Goal: Task Accomplishment & Management: Manage account settings

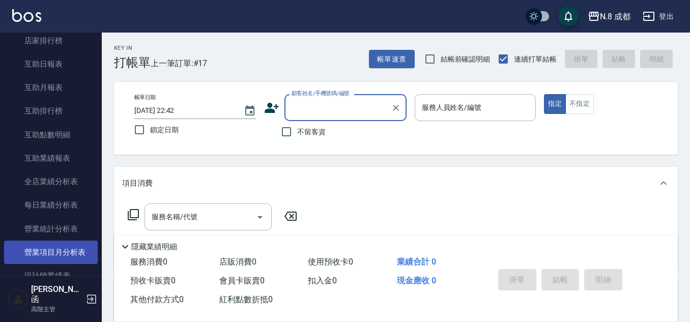
scroll to position [509, 0]
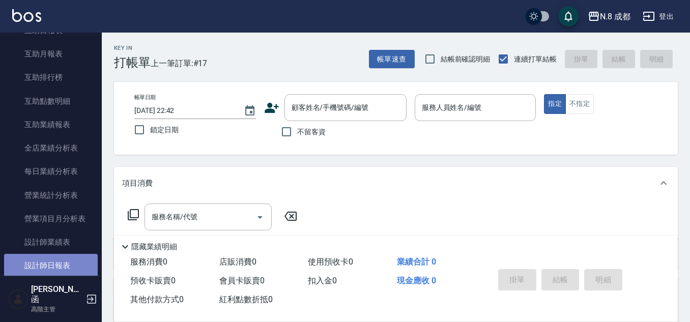
click at [50, 262] on link "設計師日報表" at bounding box center [51, 265] width 94 height 23
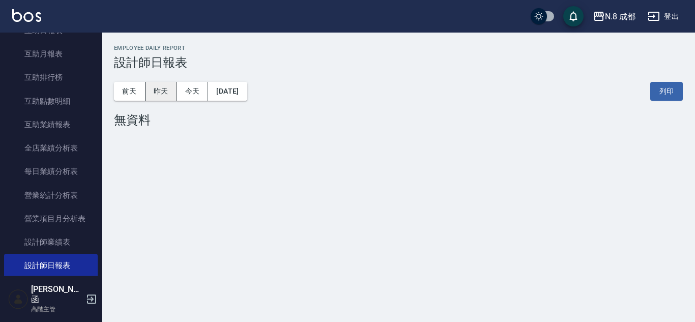
click at [161, 92] on button "昨天" at bounding box center [162, 91] width 32 height 19
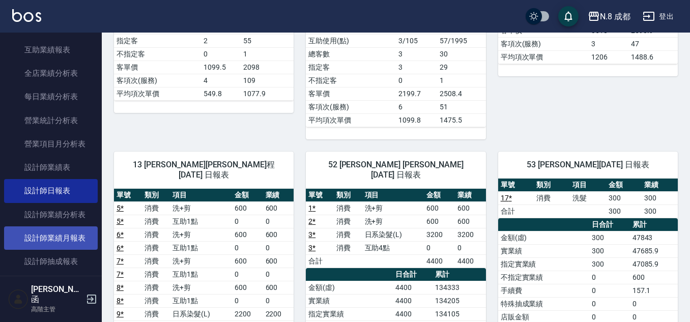
scroll to position [611, 0]
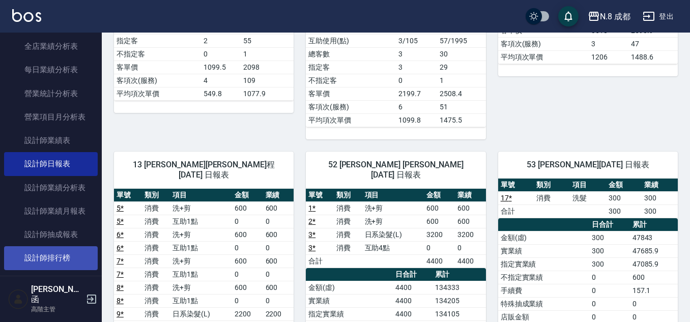
click at [51, 263] on link "設計師排行榜" at bounding box center [51, 257] width 94 height 23
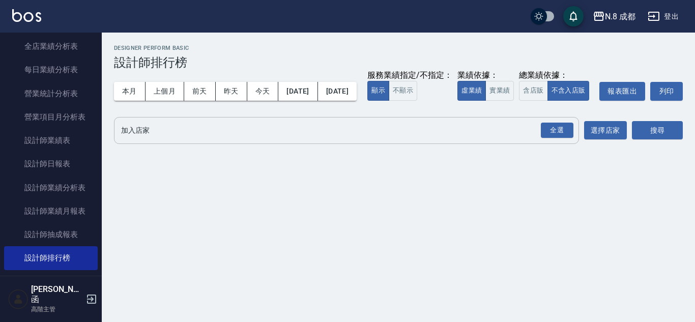
click at [128, 139] on input "加入店家" at bounding box center [339, 131] width 441 height 18
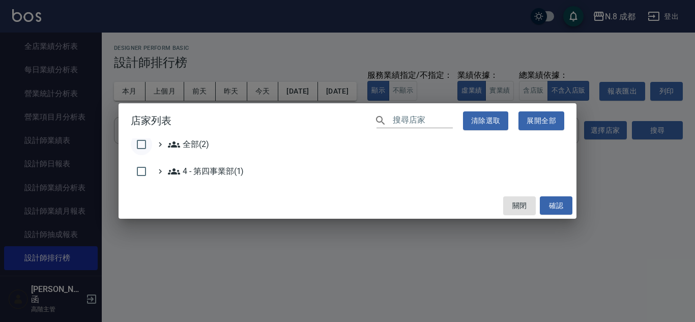
click at [143, 145] on input "checkbox" at bounding box center [141, 144] width 21 height 21
checkbox input "true"
click at [556, 211] on button "確認" at bounding box center [556, 206] width 33 height 19
checkbox input "false"
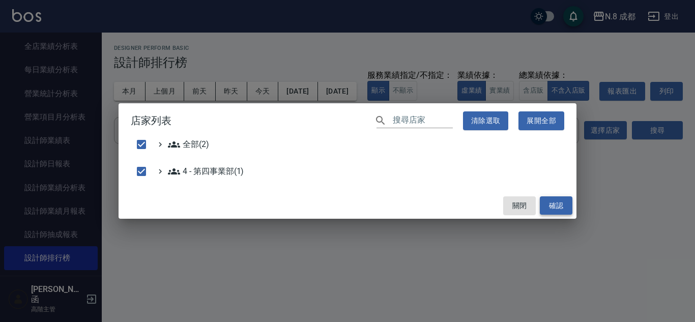
checkbox input "false"
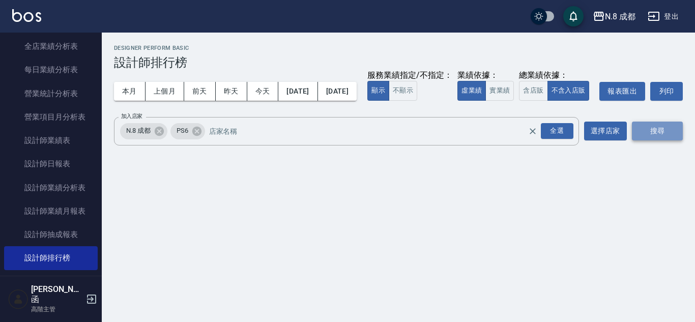
click at [668, 141] on button "搜尋" at bounding box center [657, 131] width 51 height 19
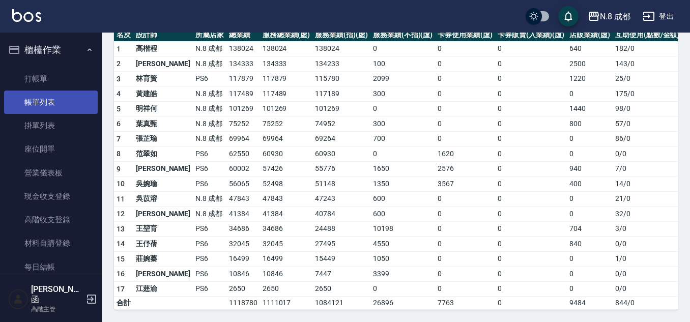
click at [69, 91] on link "帳單列表" at bounding box center [51, 102] width 94 height 23
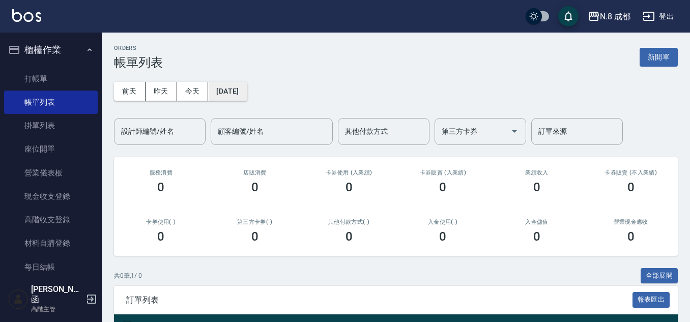
click at [237, 87] on button "[DATE]" at bounding box center [227, 91] width 39 height 19
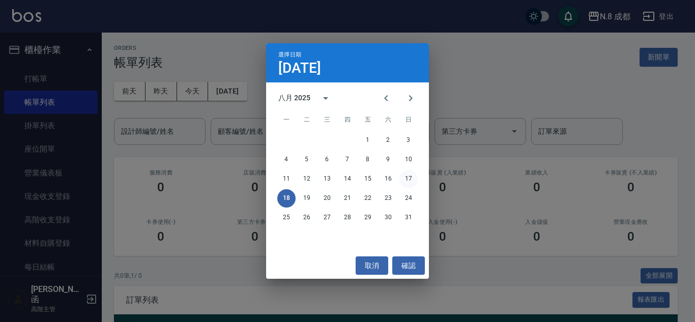
click at [407, 178] on button "17" at bounding box center [409, 179] width 18 height 18
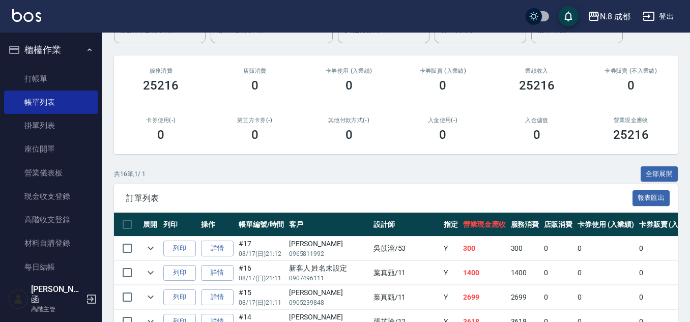
scroll to position [153, 0]
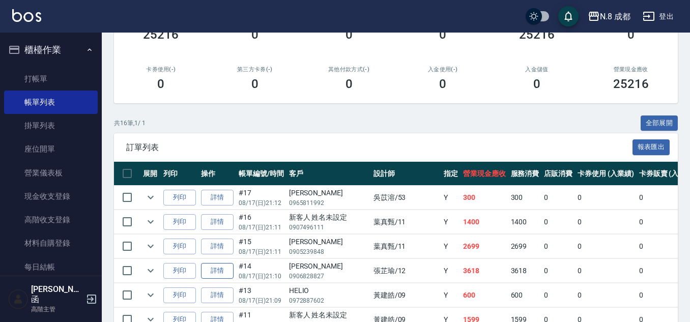
click at [227, 273] on link "詳情" at bounding box center [217, 271] width 33 height 16
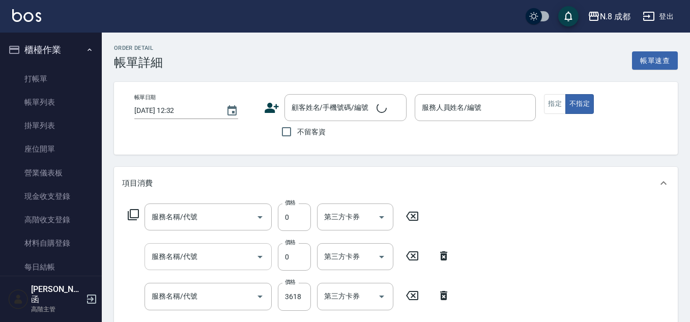
type input "[DATE] 21:10"
type input "[PERSON_NAME]-12"
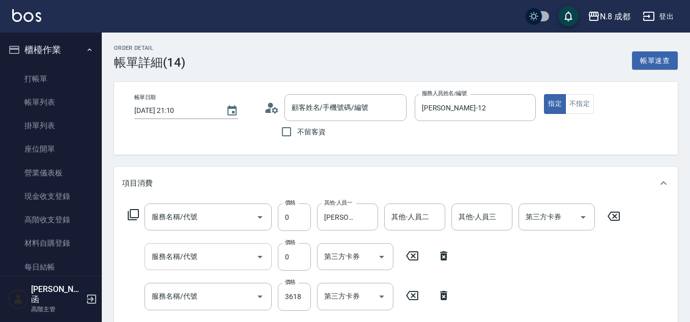
type input "互助4點(4)"
type input "黑曜光感護髮(中)(黑2)"
type input "日系染髮(L)(041)"
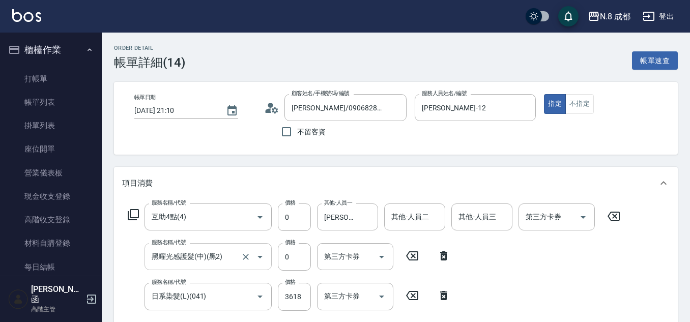
type input "[PERSON_NAME]/0906828827/"
click at [202, 221] on input "互助4點(4)" at bounding box center [194, 217] width 90 height 18
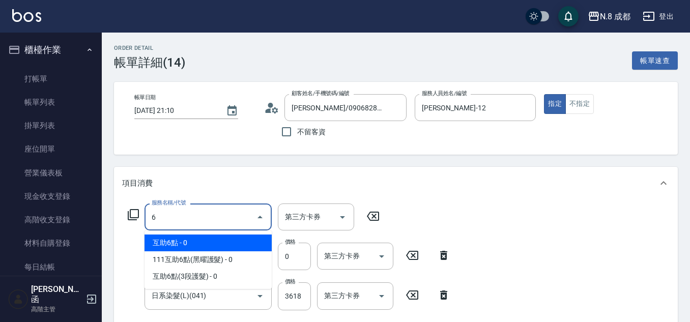
click at [209, 240] on span "互助6點 - 0" at bounding box center [208, 243] width 127 height 17
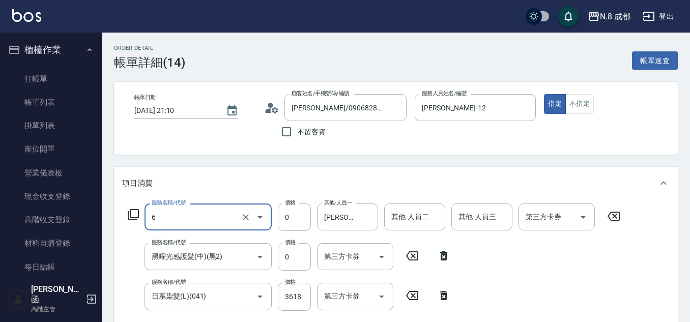
type input "互助6點(6)"
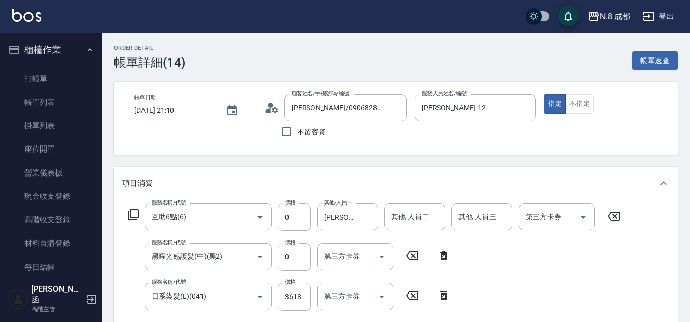
click at [506, 253] on div "服務名稱/代號 互助6點(6) 服務名稱/代號 價格 0 價格 其他-人員一 [PERSON_NAME]-10 其他-人員一 其他-人員二 其他-人員二 其他…" at bounding box center [374, 273] width 505 height 138
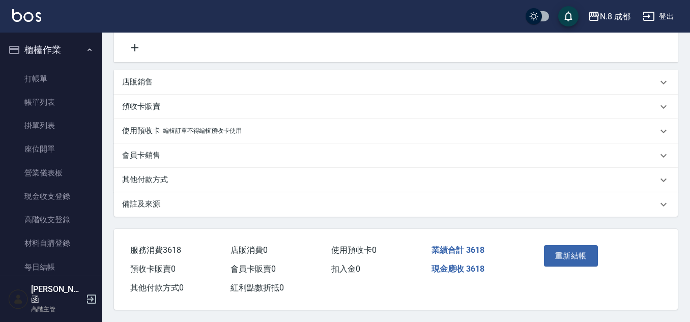
scroll to position [293, 0]
click at [568, 245] on button "重新結帳" at bounding box center [571, 255] width 54 height 21
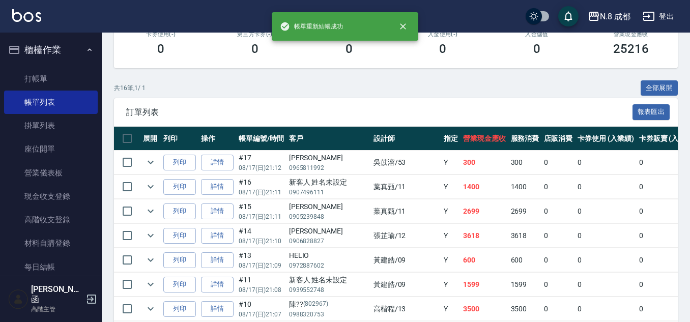
scroll to position [255, 0]
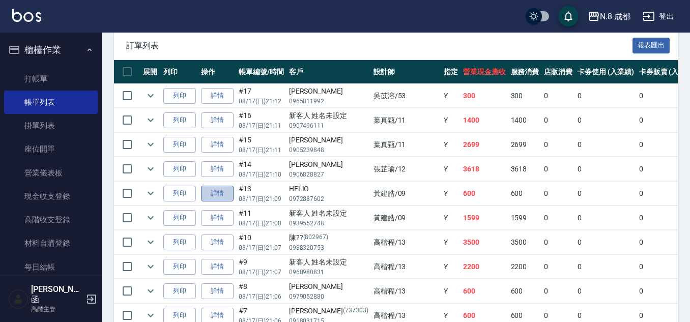
click at [225, 193] on link "詳情" at bounding box center [217, 194] width 33 height 16
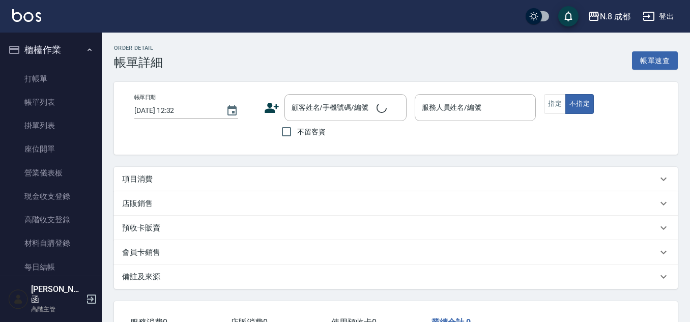
type input "[DATE] 21:09"
type input "[PERSON_NAME]-09"
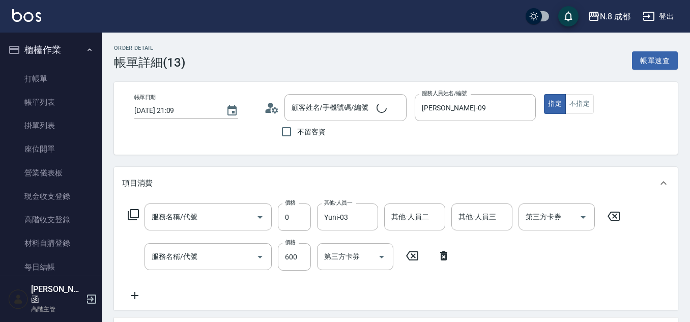
type input "互助1點(1)"
type input "洗+剪(022)"
type input "HELIO/0972887602/"
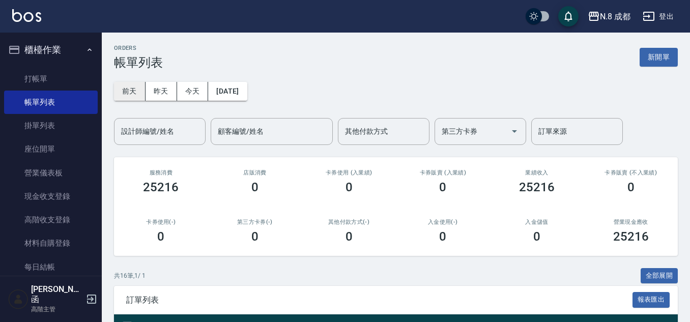
click at [141, 91] on button "前天" at bounding box center [130, 91] width 32 height 19
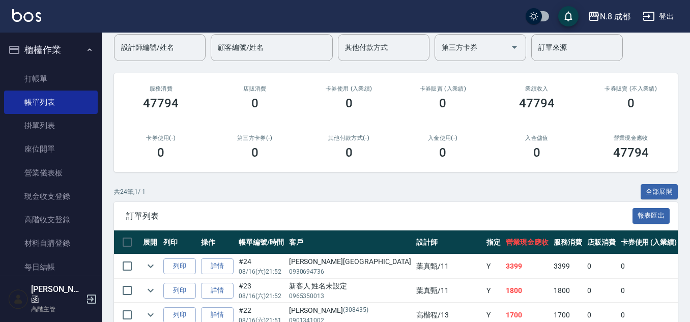
scroll to position [102, 0]
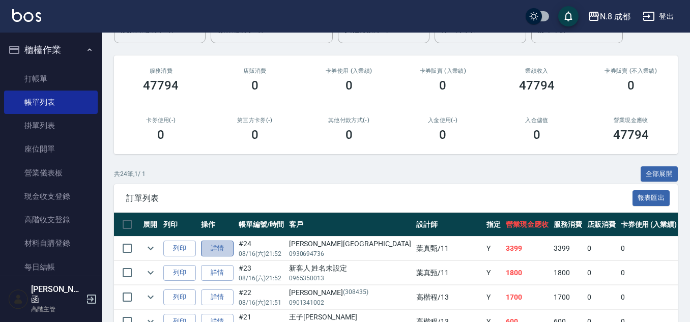
click at [223, 247] on link "詳情" at bounding box center [217, 249] width 33 height 16
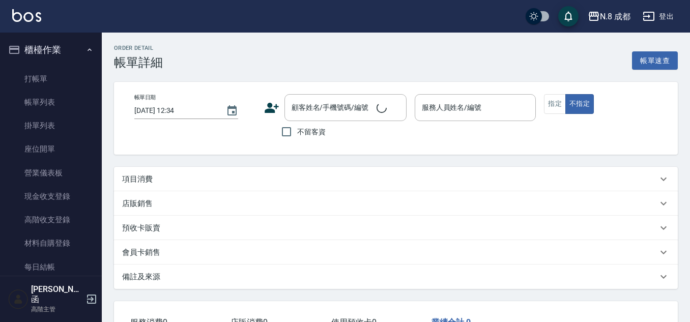
type input "[DATE] 21:52"
type input "[PERSON_NAME]-11"
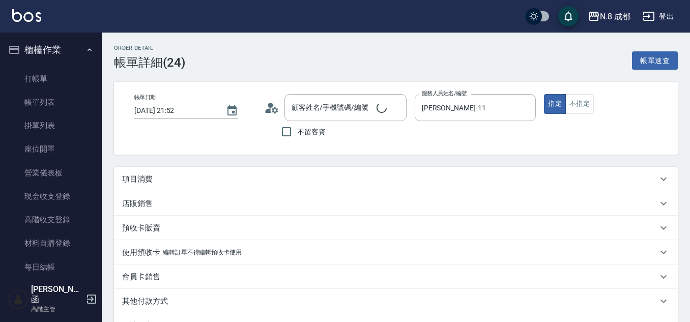
type input "[PERSON_NAME][GEOGRAPHIC_DATA]/0930694736/"
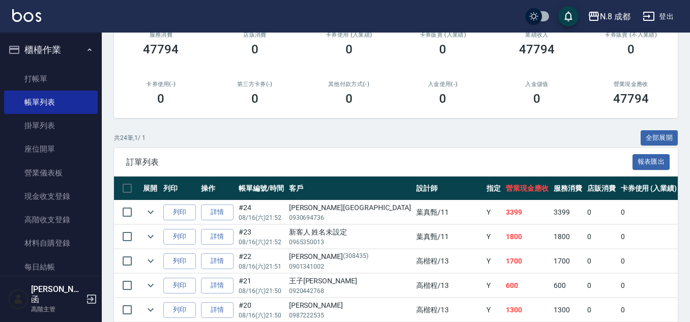
scroll to position [153, 0]
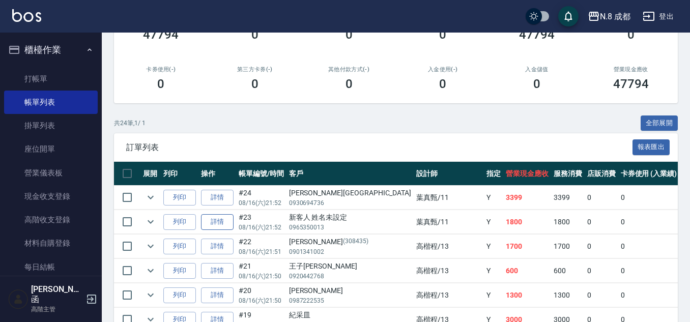
click at [212, 217] on link "詳情" at bounding box center [217, 222] width 33 height 16
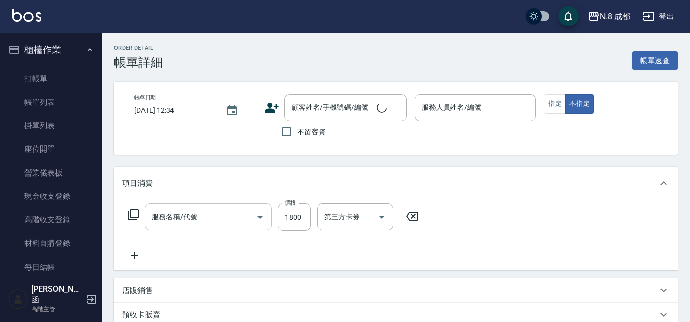
type input "[DATE] 21:52"
type input "[PERSON_NAME]-11"
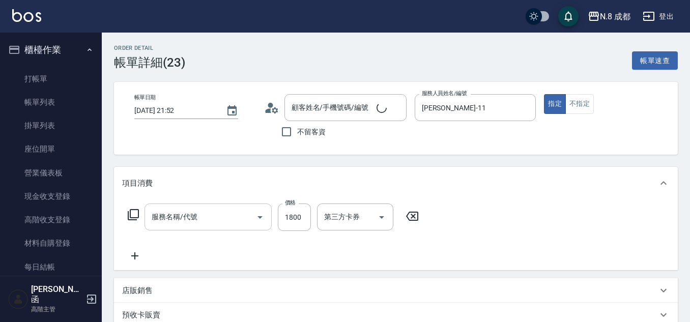
type input "日系染髮(L)(041)"
type input "新客人 姓名未設定/0965350013/null"
click at [273, 108] on icon at bounding box center [275, 110] width 6 height 6
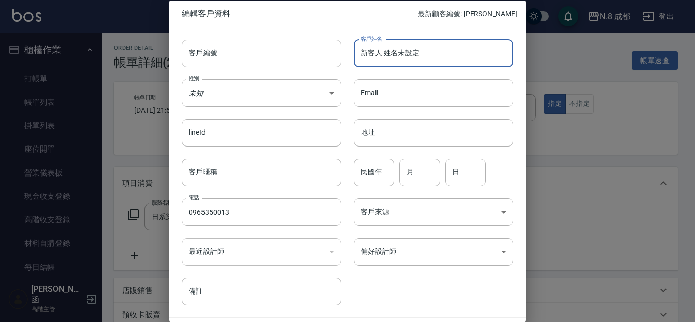
drag, startPoint x: 446, startPoint y: 49, endPoint x: 279, endPoint y: 53, distance: 167.5
click at [279, 53] on div "客戶編號 客戶編號 客戶姓名 新客人 姓名未設定 客戶姓名 性別 未知 UNKNOWN 性別 Email Email lineId lineId 地址 地址 …" at bounding box center [342, 166] width 344 height 278
type input "j"
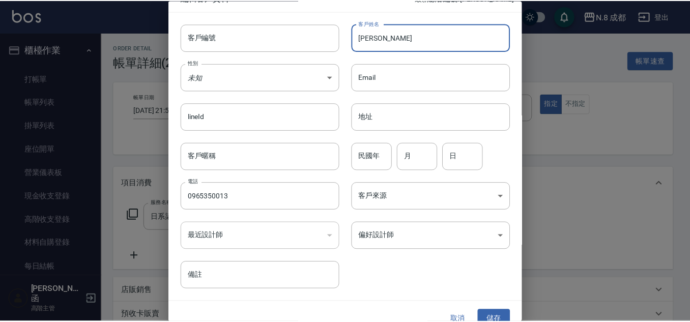
scroll to position [31, 0]
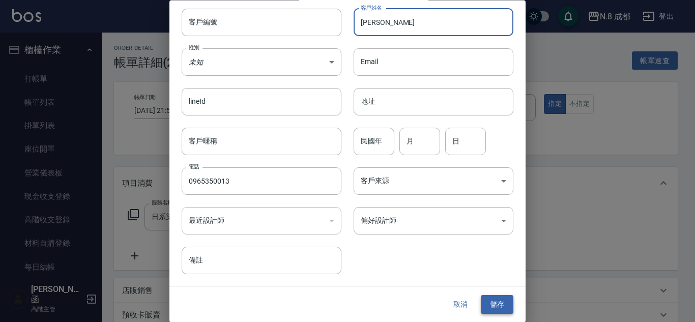
type input "[PERSON_NAME]"
click at [491, 302] on button "儲存" at bounding box center [497, 305] width 33 height 19
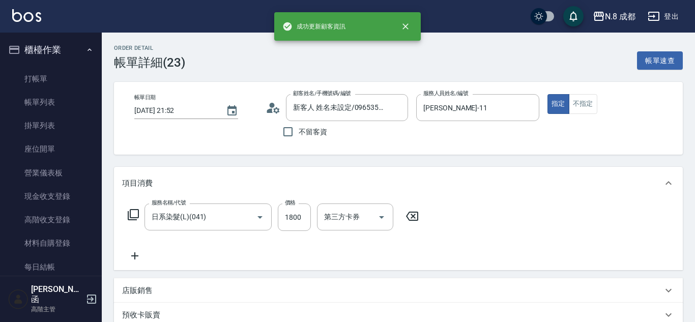
type input "[PERSON_NAME]/0965350013/"
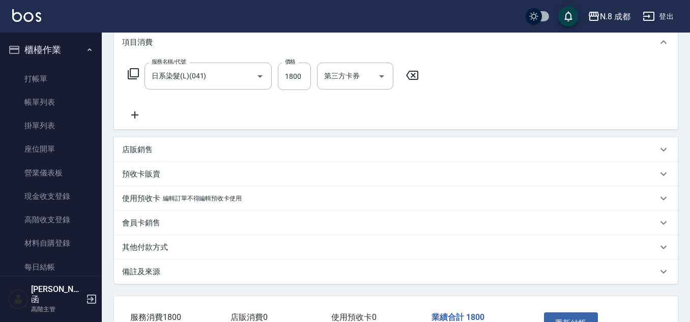
scroll to position [204, 0]
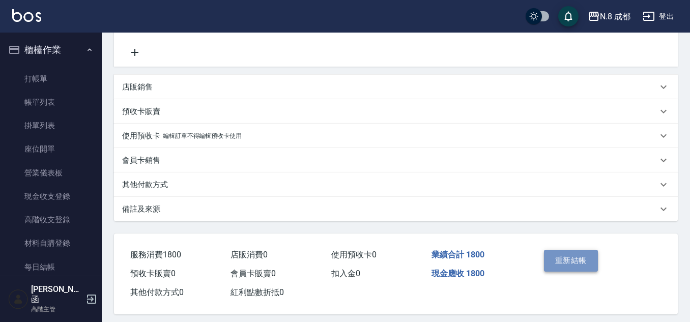
click at [551, 260] on button "重新結帳" at bounding box center [571, 260] width 54 height 21
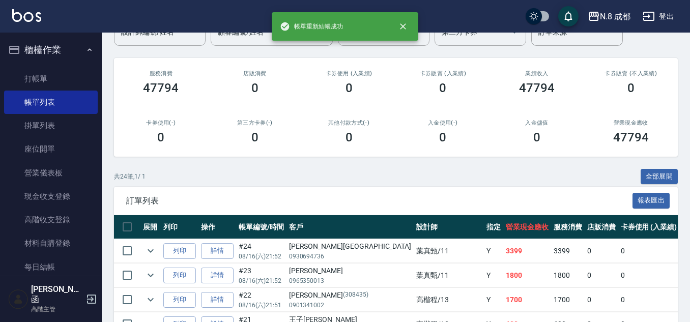
scroll to position [255, 0]
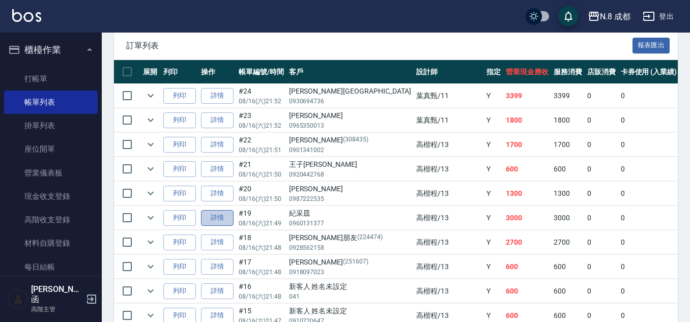
click at [212, 219] on link "詳情" at bounding box center [217, 218] width 33 height 16
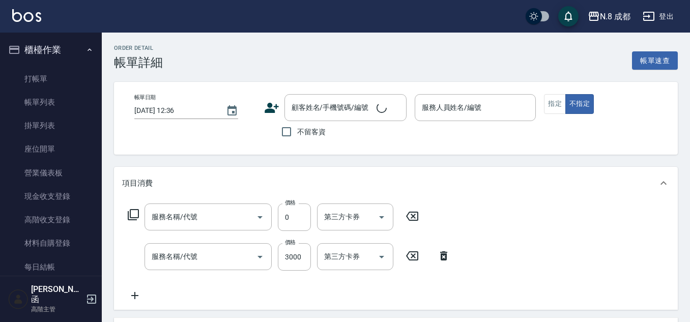
type input "[DATE] 21:49"
type input "[PERSON_NAME]程-13"
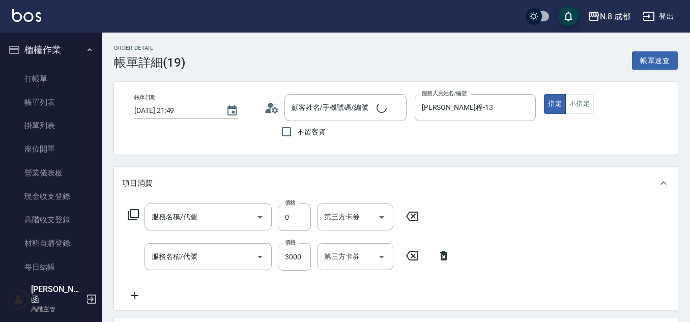
type input "紀采皿/0960131377/"
type input "互助4點(4)"
type input "日系染髮(L)(041)"
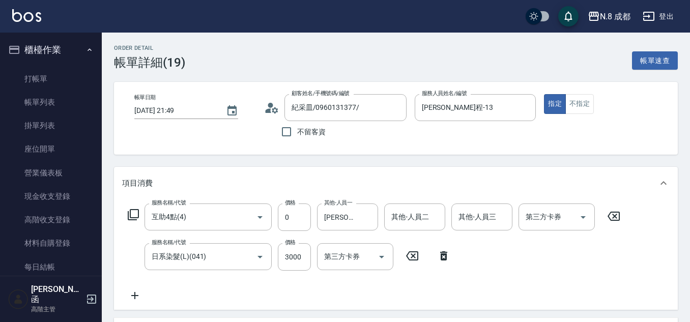
click at [268, 107] on icon at bounding box center [271, 107] width 15 height 15
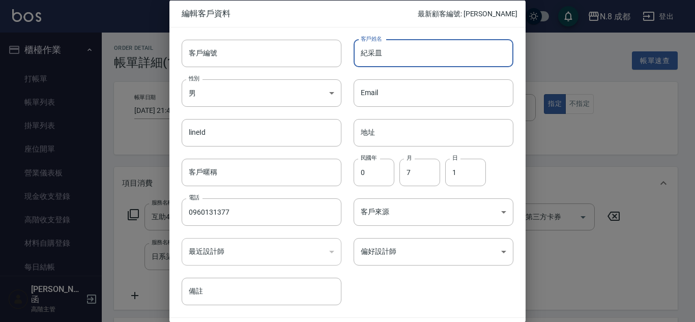
click at [393, 53] on input "紀采皿" at bounding box center [434, 52] width 160 height 27
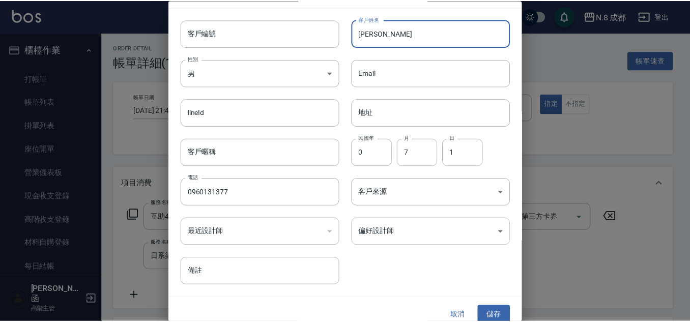
scroll to position [31, 0]
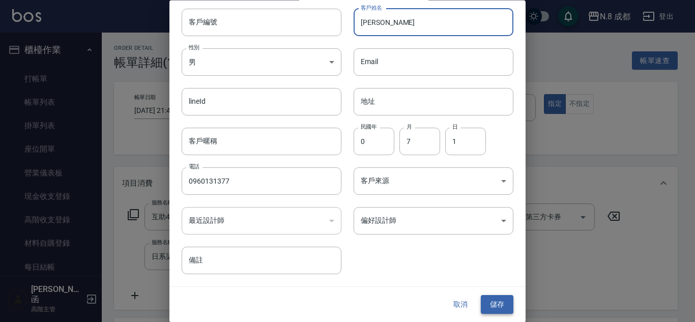
type input "[PERSON_NAME]"
click at [494, 303] on button "儲存" at bounding box center [497, 305] width 33 height 19
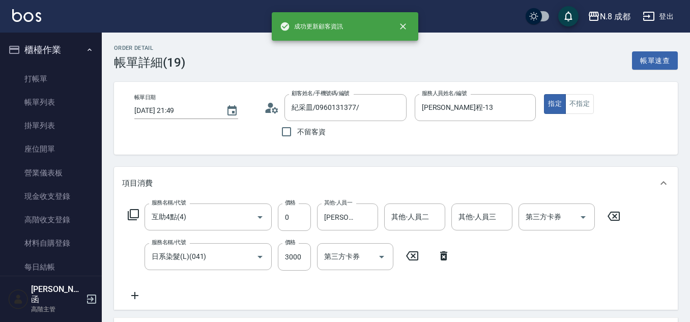
type input "[PERSON_NAME]/0960131377/"
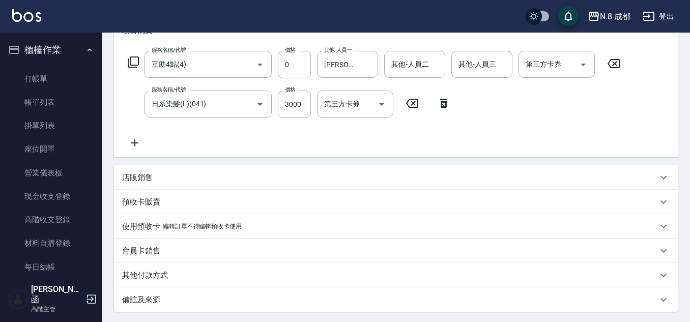
scroll to position [253, 0]
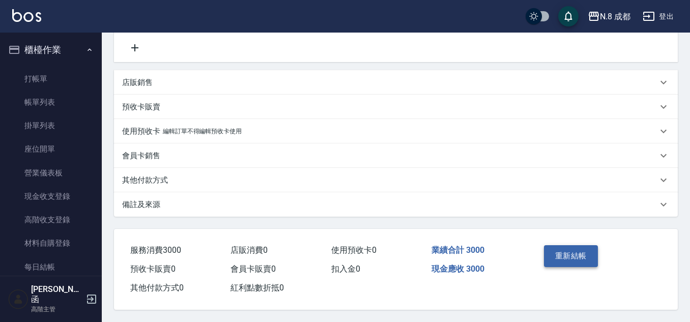
click at [582, 256] on button "重新結帳" at bounding box center [571, 255] width 54 height 21
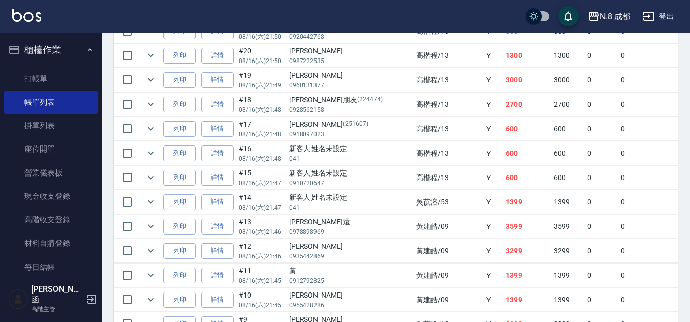
scroll to position [407, 0]
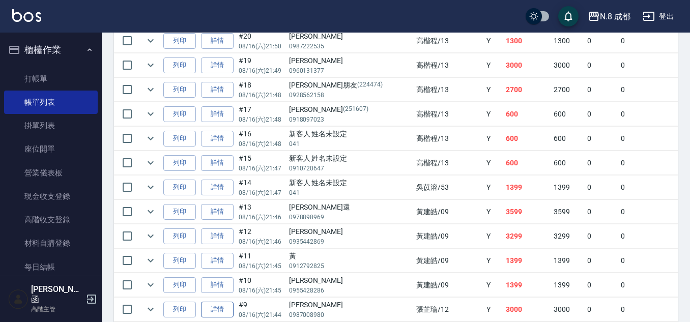
click at [219, 309] on link "詳情" at bounding box center [217, 310] width 33 height 16
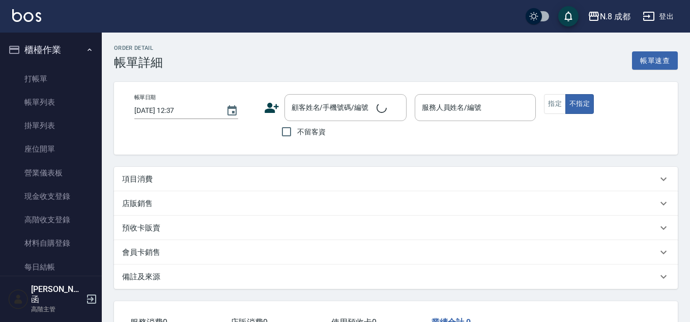
type input "[DATE] 21:44"
type input "[PERSON_NAME]-12"
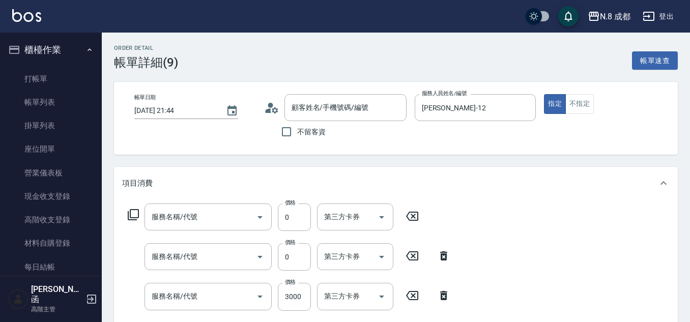
type input "[PERSON_NAME]/0987008980/"
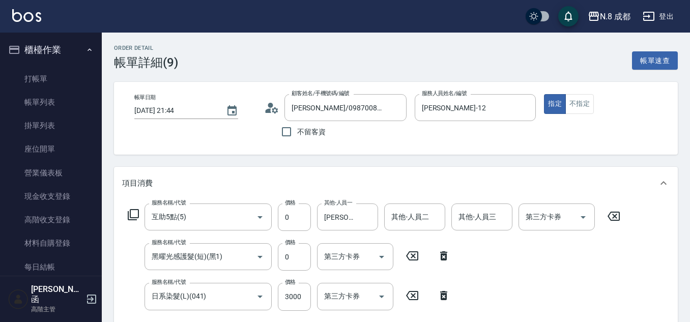
type input "互助5點(5)"
type input "黑曜光感護髮(短)(黑1)"
type input "日系染髮(L)(041)"
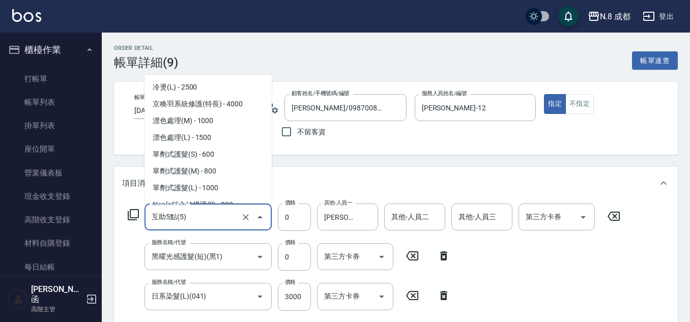
click at [234, 220] on input "互助5點(5)" at bounding box center [194, 217] width 90 height 18
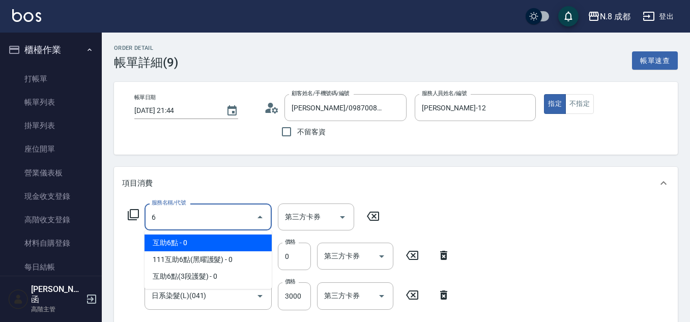
click at [220, 245] on span "互助6點 - 0" at bounding box center [208, 243] width 127 height 17
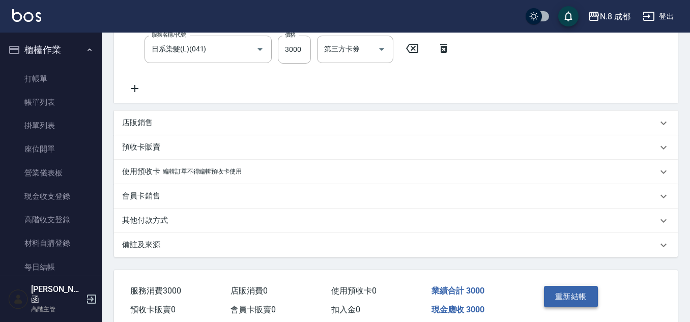
scroll to position [255, 0]
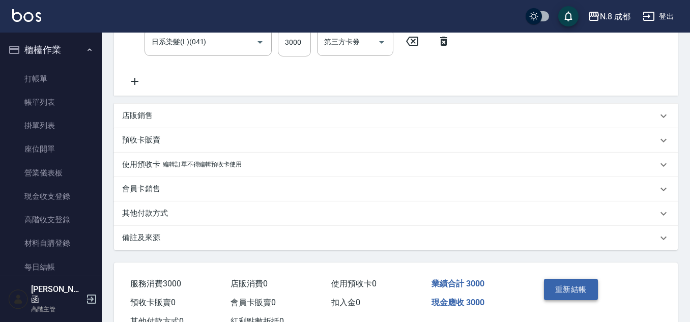
type input "互助6點(6)"
click at [569, 291] on button "重新結帳" at bounding box center [571, 289] width 54 height 21
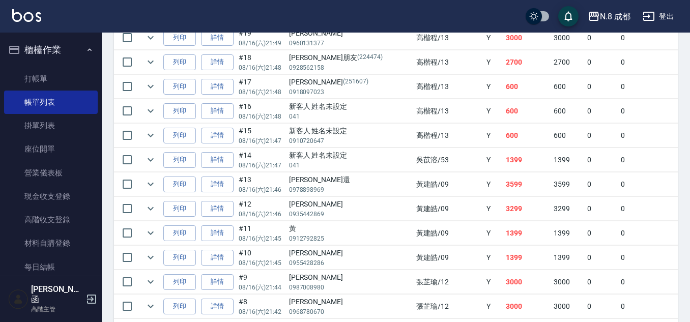
scroll to position [458, 0]
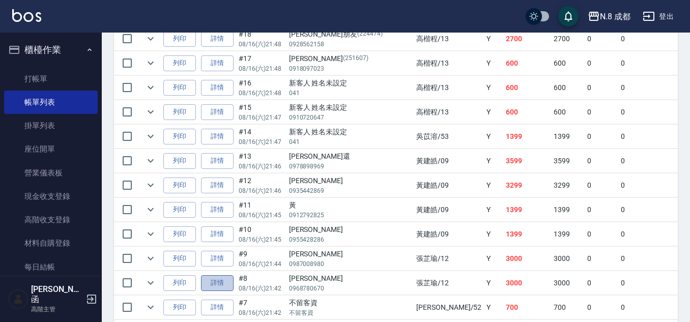
click at [224, 287] on link "詳情" at bounding box center [217, 283] width 33 height 16
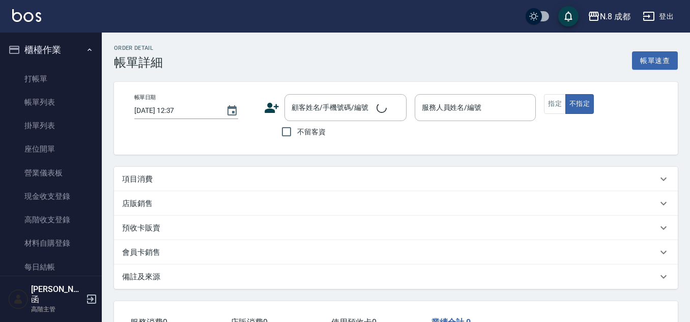
type input "[DATE] 21:42"
type input "[PERSON_NAME]-12"
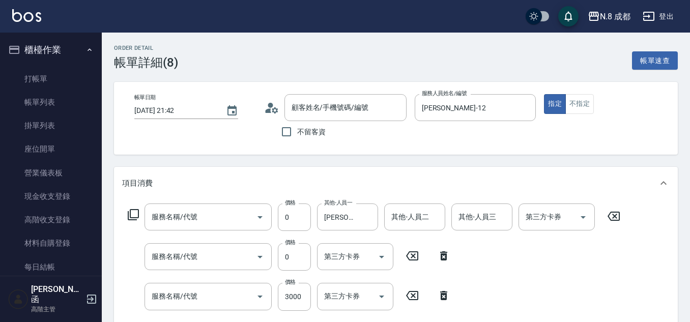
type input "[PERSON_NAME]/0968780670/"
type input "互助5點(5)"
type input "黑曜光感護髮(短)(黑1)"
type input "日系染髮(L)(041)"
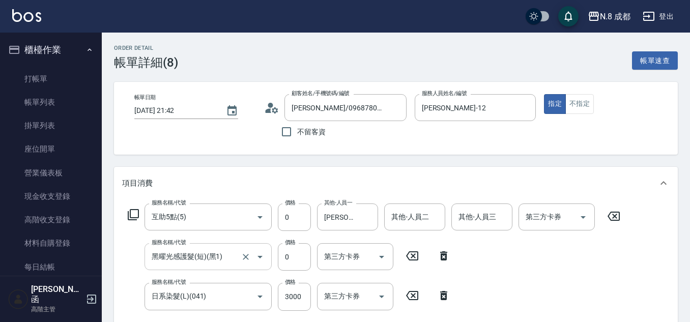
click at [179, 260] on input "黑曜光感護髮(短)(黑1)" at bounding box center [194, 257] width 90 height 18
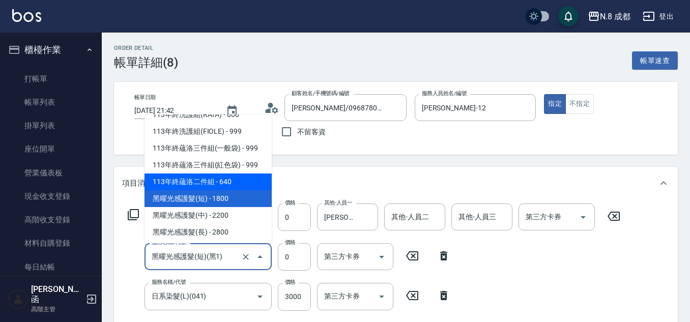
scroll to position [1373, 0]
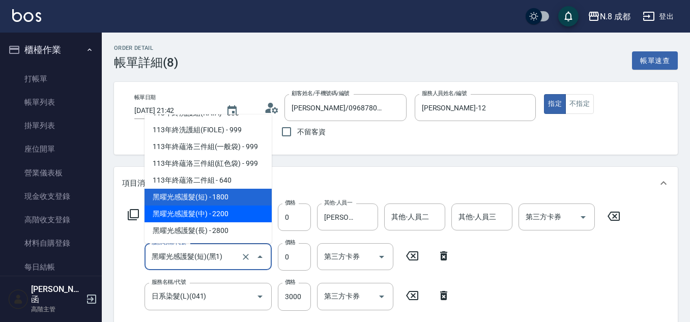
click at [205, 216] on span "黑曜光感護髮(中) - 2200" at bounding box center [208, 214] width 127 height 17
type input "黑曜光感護髮(中)(黑2)"
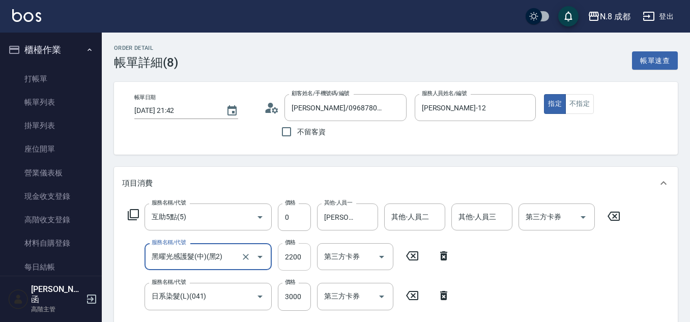
click at [302, 260] on input "2200" at bounding box center [294, 256] width 33 height 27
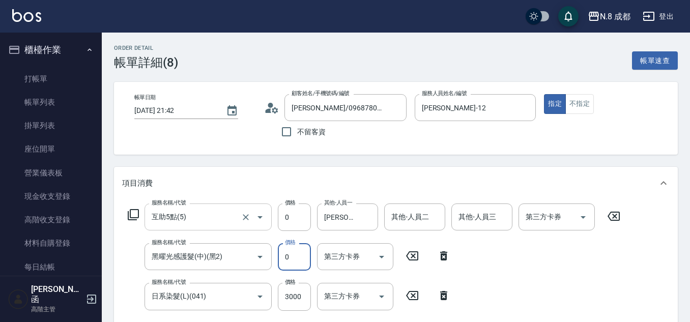
type input "0"
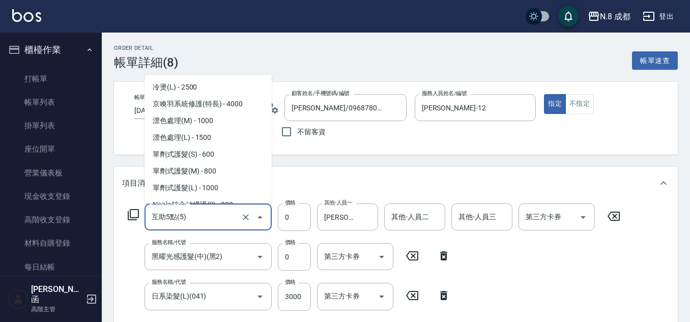
click at [201, 218] on input "互助5點(5)" at bounding box center [194, 217] width 90 height 18
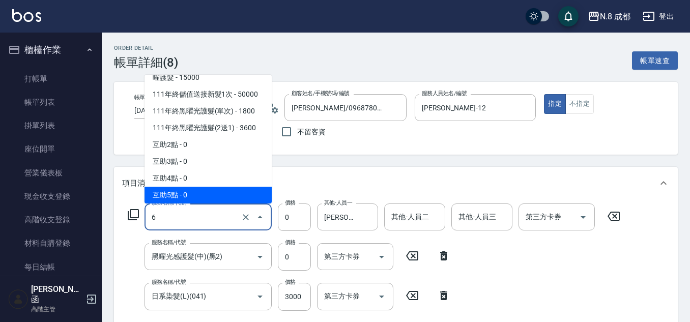
scroll to position [0, 0]
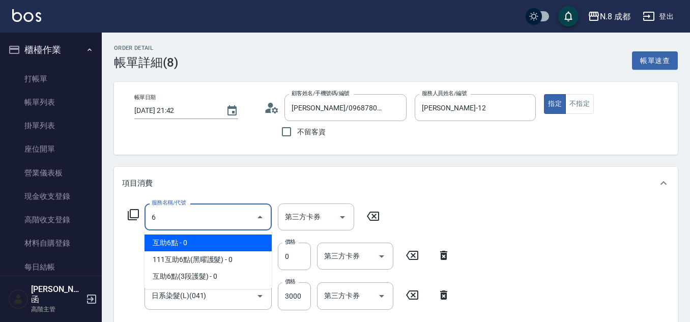
click at [205, 245] on span "互助6點 - 0" at bounding box center [208, 243] width 127 height 17
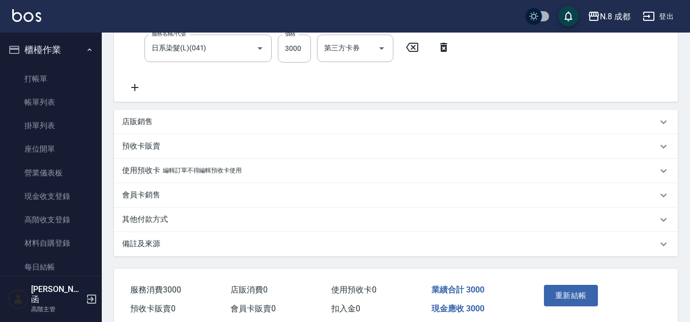
scroll to position [293, 0]
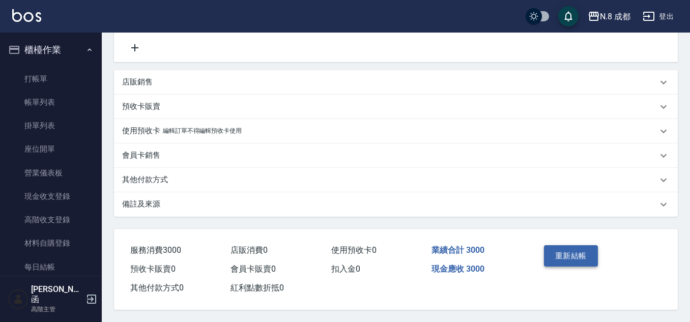
type input "互助6點(6)"
click at [570, 255] on button "重新結帳" at bounding box center [571, 255] width 54 height 21
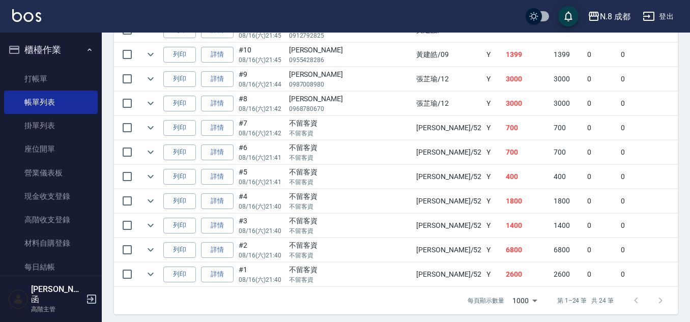
scroll to position [650, 0]
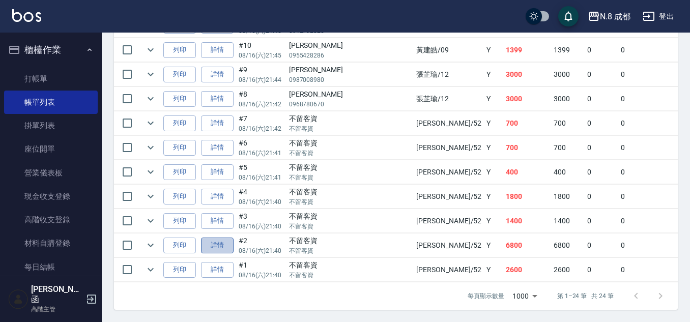
click at [225, 238] on link "詳情" at bounding box center [217, 246] width 33 height 16
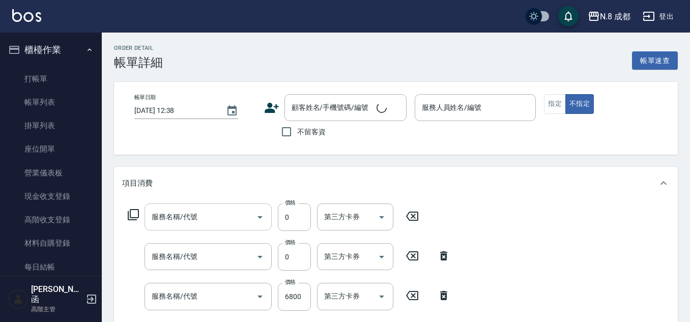
type input "[DATE] 21:40"
checkbox input "true"
type input "[PERSON_NAME]-52"
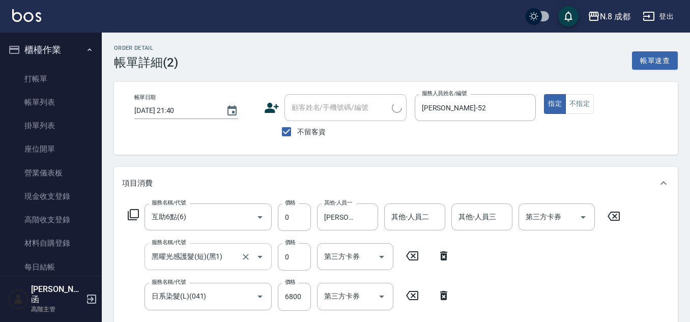
type input "互助6點(6)"
type input "黑曜光感護髮(短)(黑1)"
type input "日系染髮(L)(041)"
click at [231, 247] on div "黑曜光感護髮(短)(黑1) 服務名稱/代號" at bounding box center [208, 256] width 127 height 27
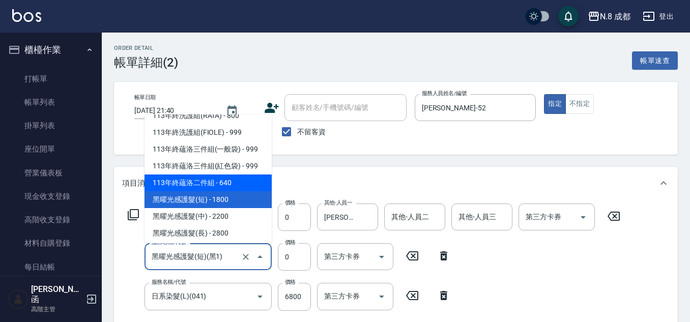
scroll to position [1373, 0]
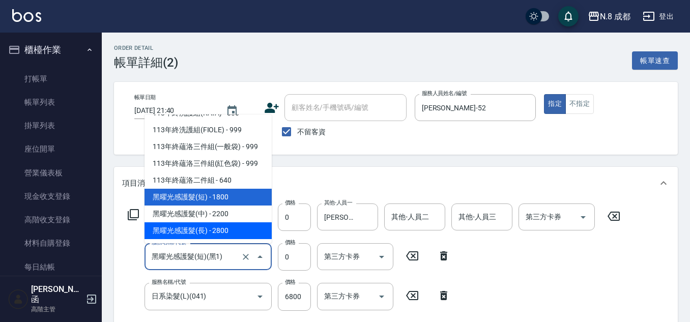
click at [221, 226] on span "黑曜光感護髮(長) - 2800" at bounding box center [208, 230] width 127 height 17
type input "黑曜光感護髮(長)(黑3)"
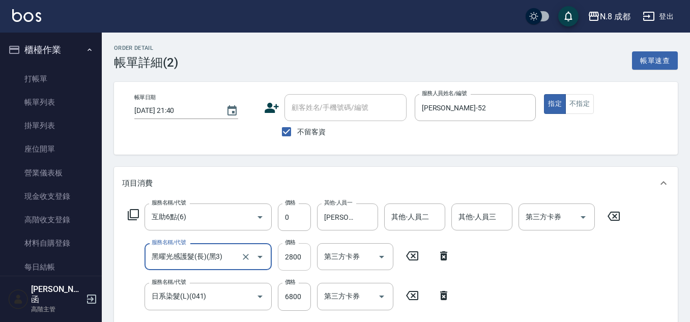
click at [288, 254] on input "2800" at bounding box center [294, 256] width 33 height 27
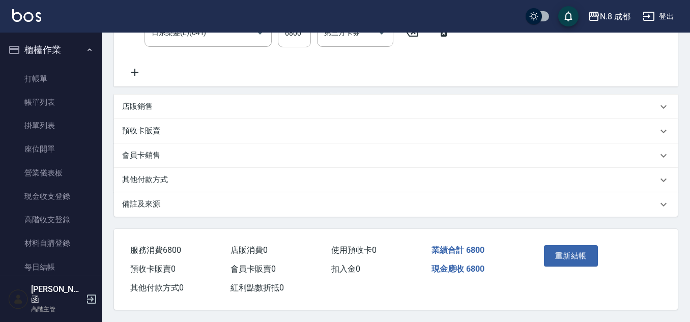
scroll to position [268, 0]
type input "0"
click at [568, 246] on button "重新結帳" at bounding box center [571, 255] width 54 height 21
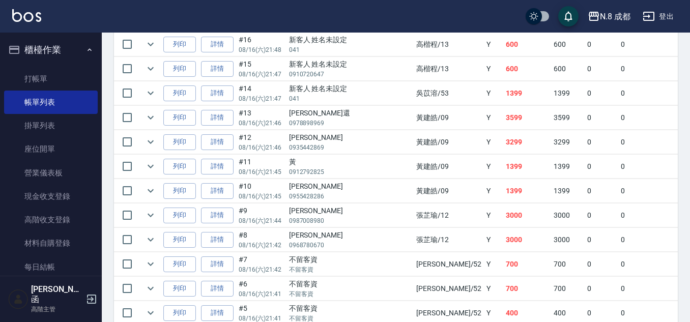
scroll to position [497, 0]
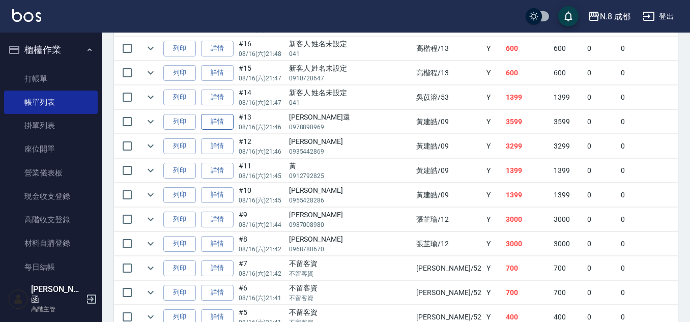
click at [219, 115] on link "詳情" at bounding box center [217, 122] width 33 height 16
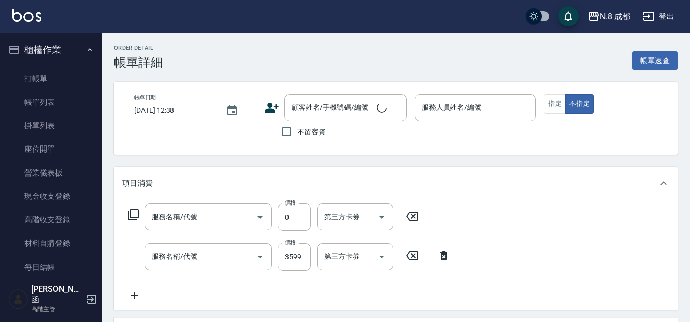
type input "互助5點(5)"
type input "日系染髮(L)(041)"
type input "[DATE] 21:46"
type input "[PERSON_NAME]-09"
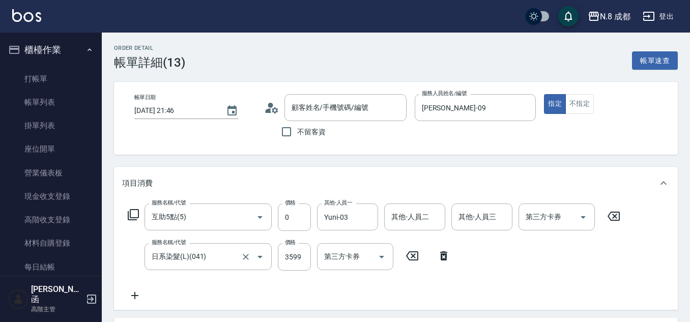
type input "[PERSON_NAME]還/0978898969/"
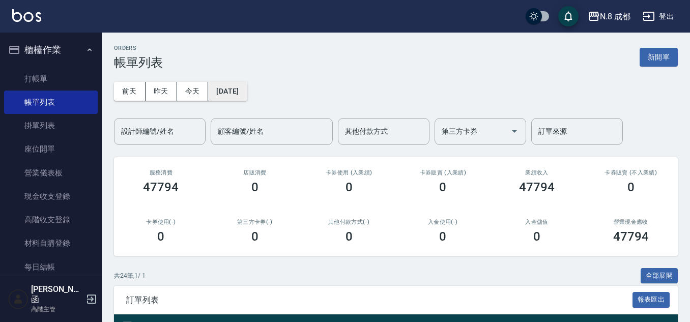
click at [245, 93] on button "[DATE]" at bounding box center [227, 91] width 39 height 19
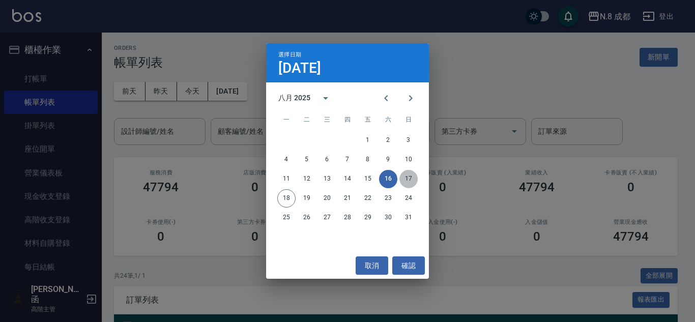
click at [414, 177] on button "17" at bounding box center [409, 179] width 18 height 18
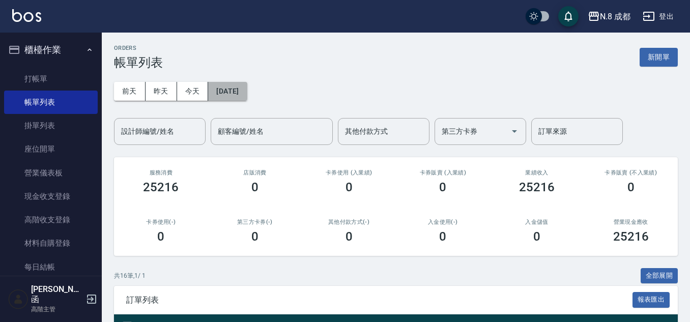
click at [247, 83] on button "[DATE]" at bounding box center [227, 91] width 39 height 19
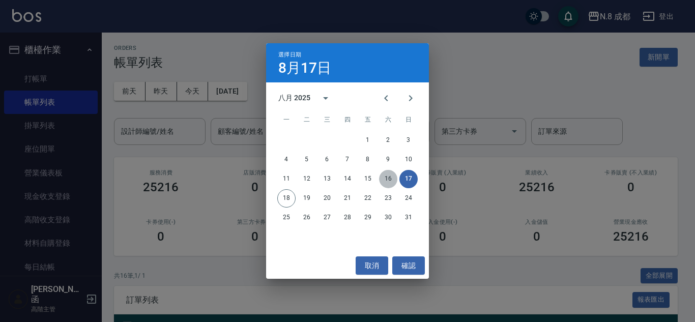
click at [389, 181] on button "16" at bounding box center [388, 179] width 18 height 18
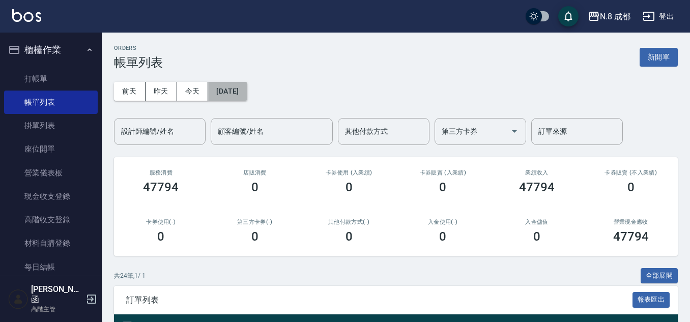
click at [247, 92] on button "[DATE]" at bounding box center [227, 91] width 39 height 19
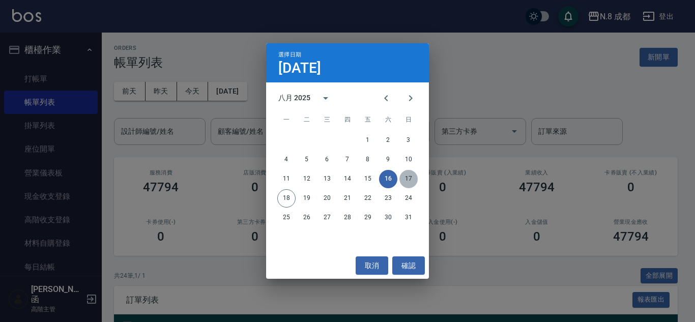
click at [408, 179] on button "17" at bounding box center [409, 179] width 18 height 18
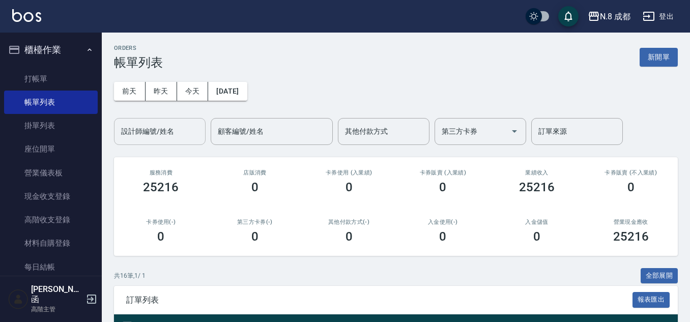
click at [127, 144] on div "設計師編號/姓名" at bounding box center [160, 131] width 92 height 27
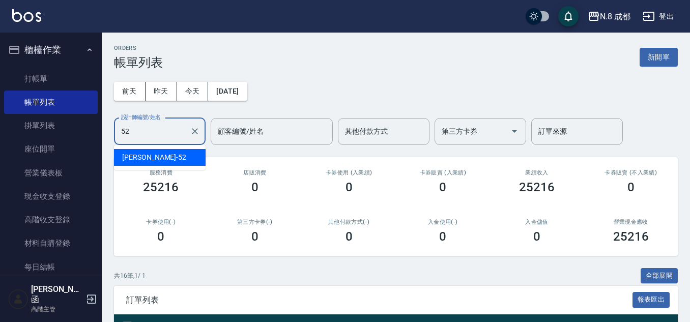
type input "[PERSON_NAME]-52"
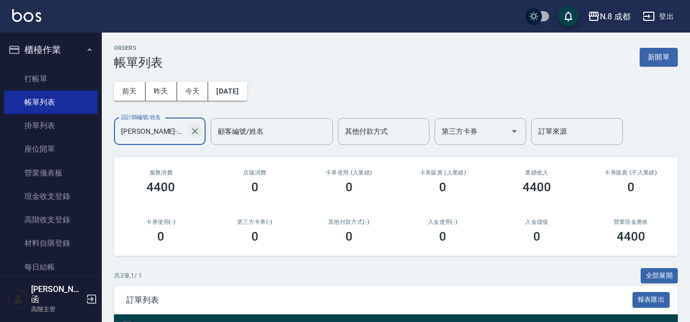
click at [194, 131] on icon "Clear" at bounding box center [195, 131] width 6 height 6
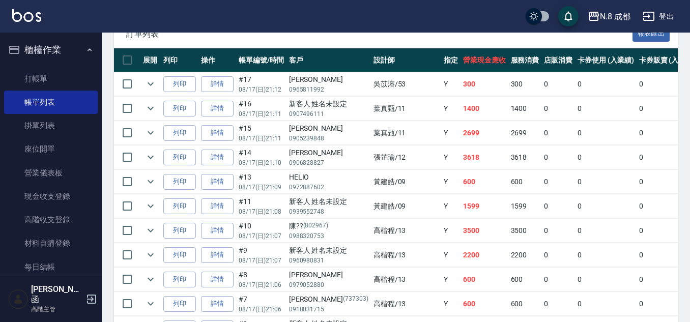
scroll to position [356, 0]
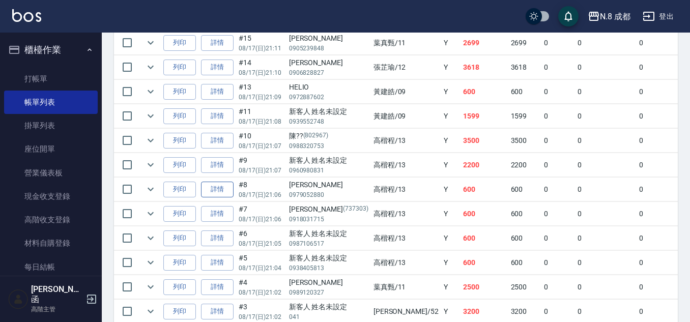
click at [228, 188] on link "詳情" at bounding box center [217, 190] width 33 height 16
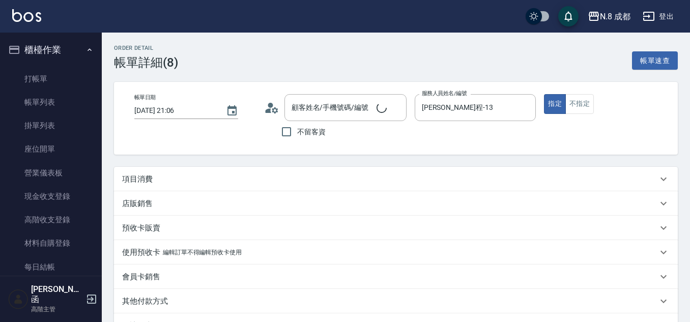
type input "[DATE] 21:06"
type input "[PERSON_NAME]程-13"
type input "[PERSON_NAME]/0979052880/"
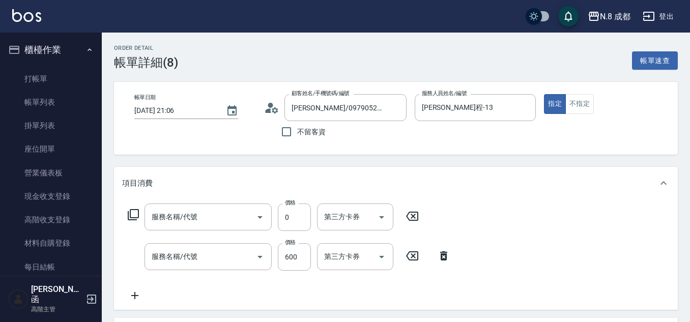
type input "互助1點(1)"
type input "洗+剪(022)"
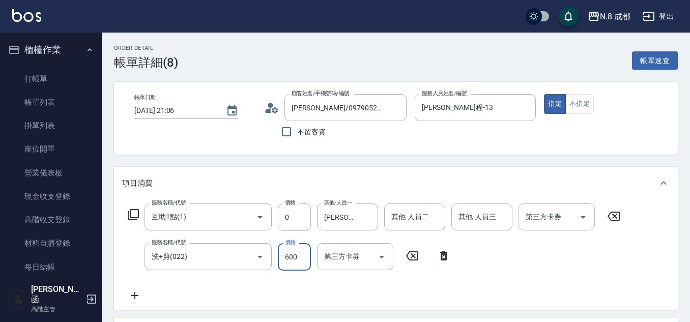
click at [288, 255] on input "600" at bounding box center [294, 256] width 33 height 27
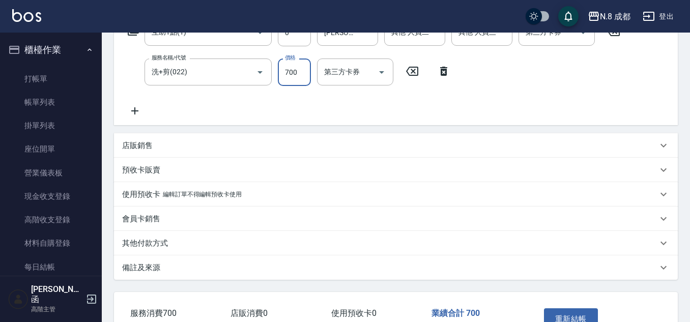
scroll to position [253, 0]
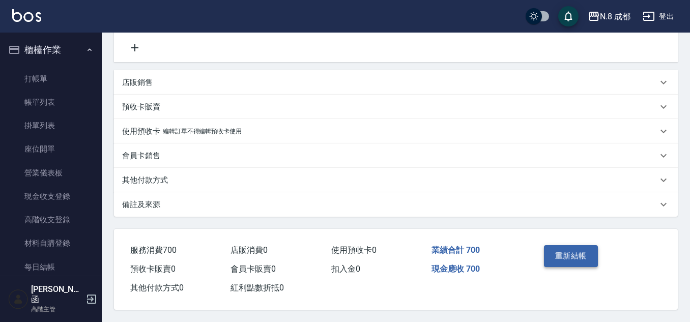
type input "700"
click at [570, 251] on button "重新結帳" at bounding box center [571, 255] width 54 height 21
